Goal: Complete application form: Complete application form

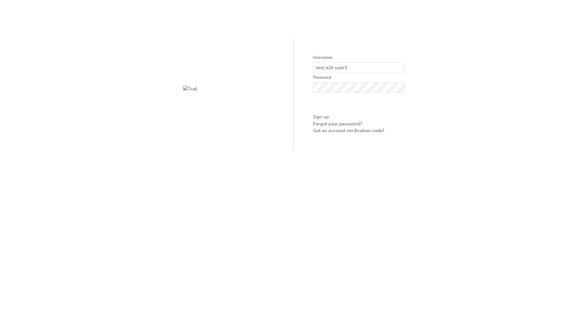
type input "test.e2e.user1"
